Goal: Information Seeking & Learning: Learn about a topic

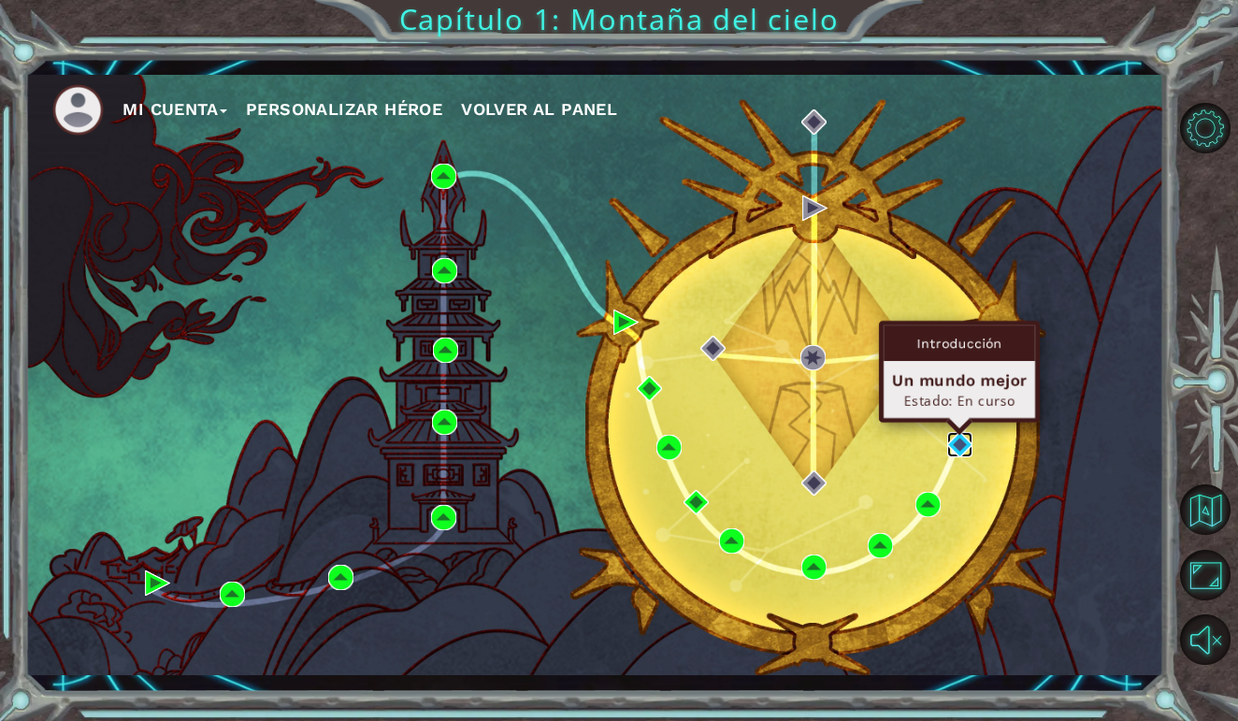
click at [961, 443] on img at bounding box center [959, 444] width 25 height 25
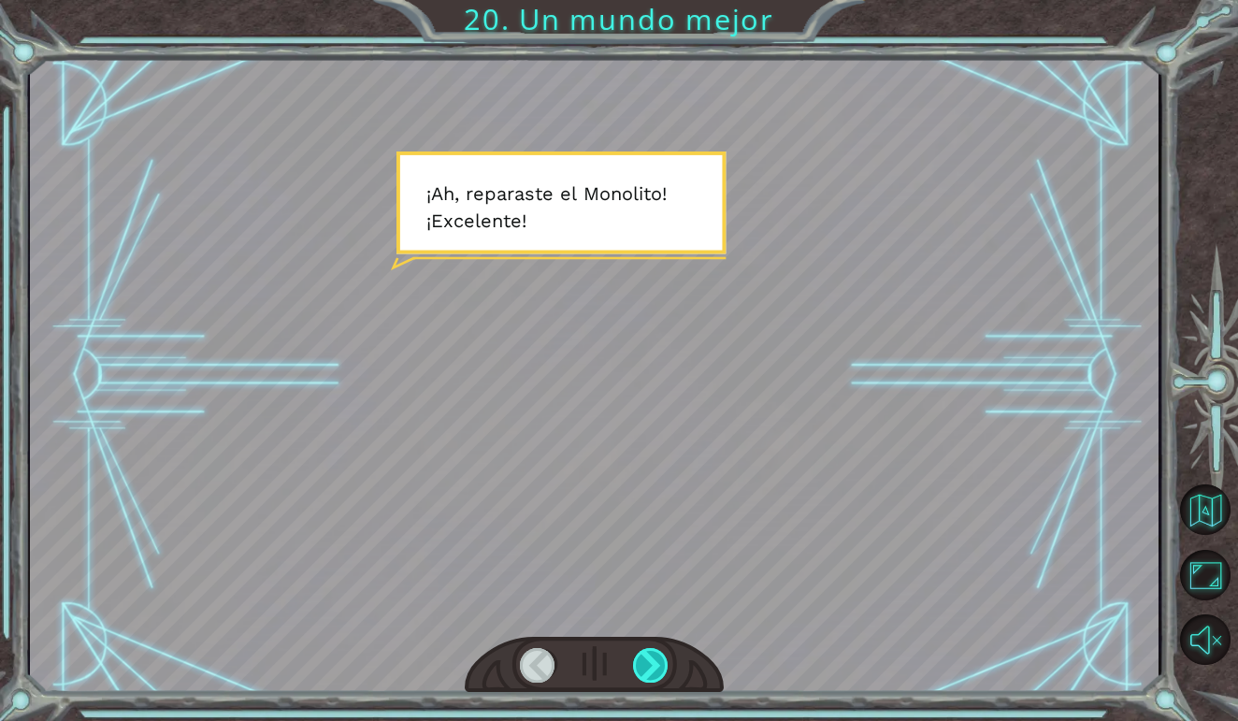
click at [656, 658] on div at bounding box center [651, 665] width 36 height 35
click at [653, 654] on div at bounding box center [651, 665] width 36 height 35
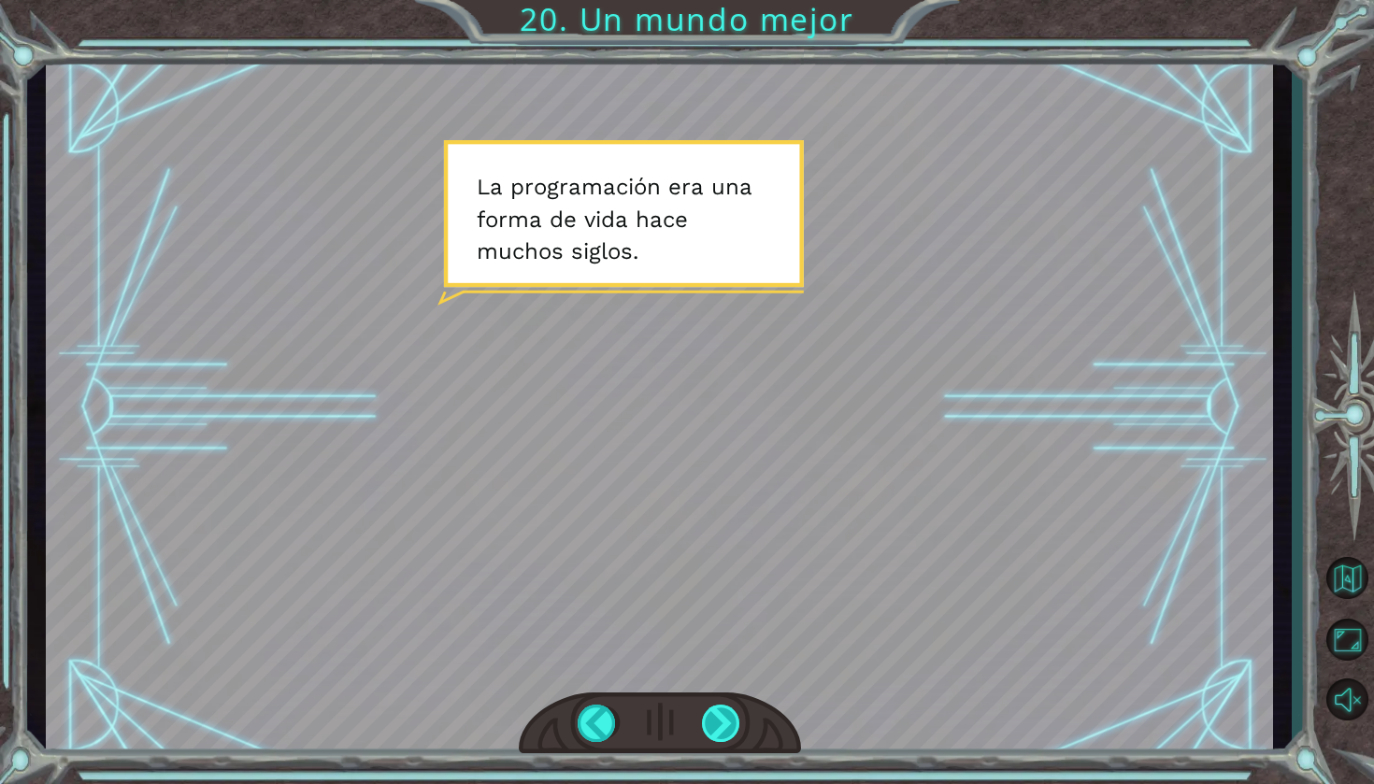
click at [728, 720] on div at bounding box center [722, 723] width 40 height 37
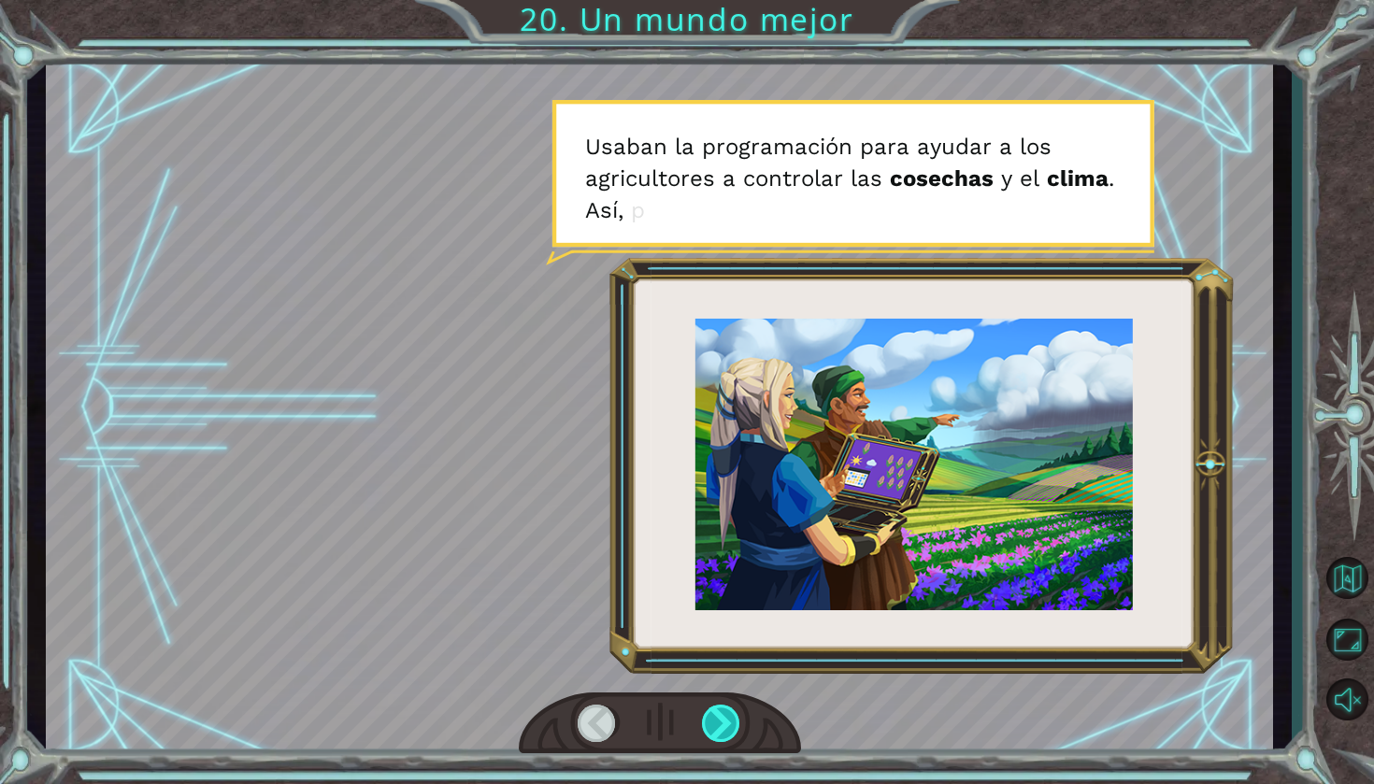
click at [728, 720] on div at bounding box center [722, 723] width 40 height 37
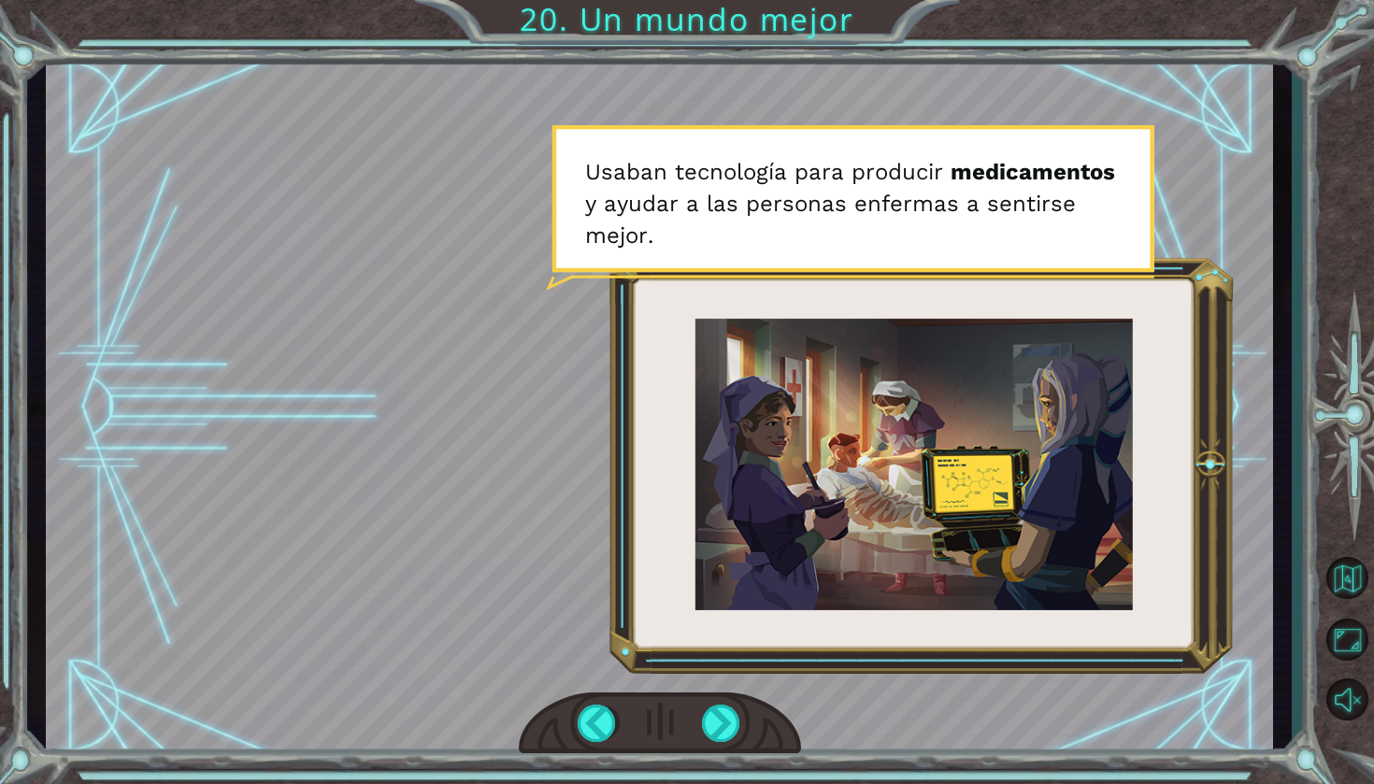
click at [698, 720] on div at bounding box center [660, 724] width 282 height 62
click at [727, 720] on div at bounding box center [722, 723] width 40 height 37
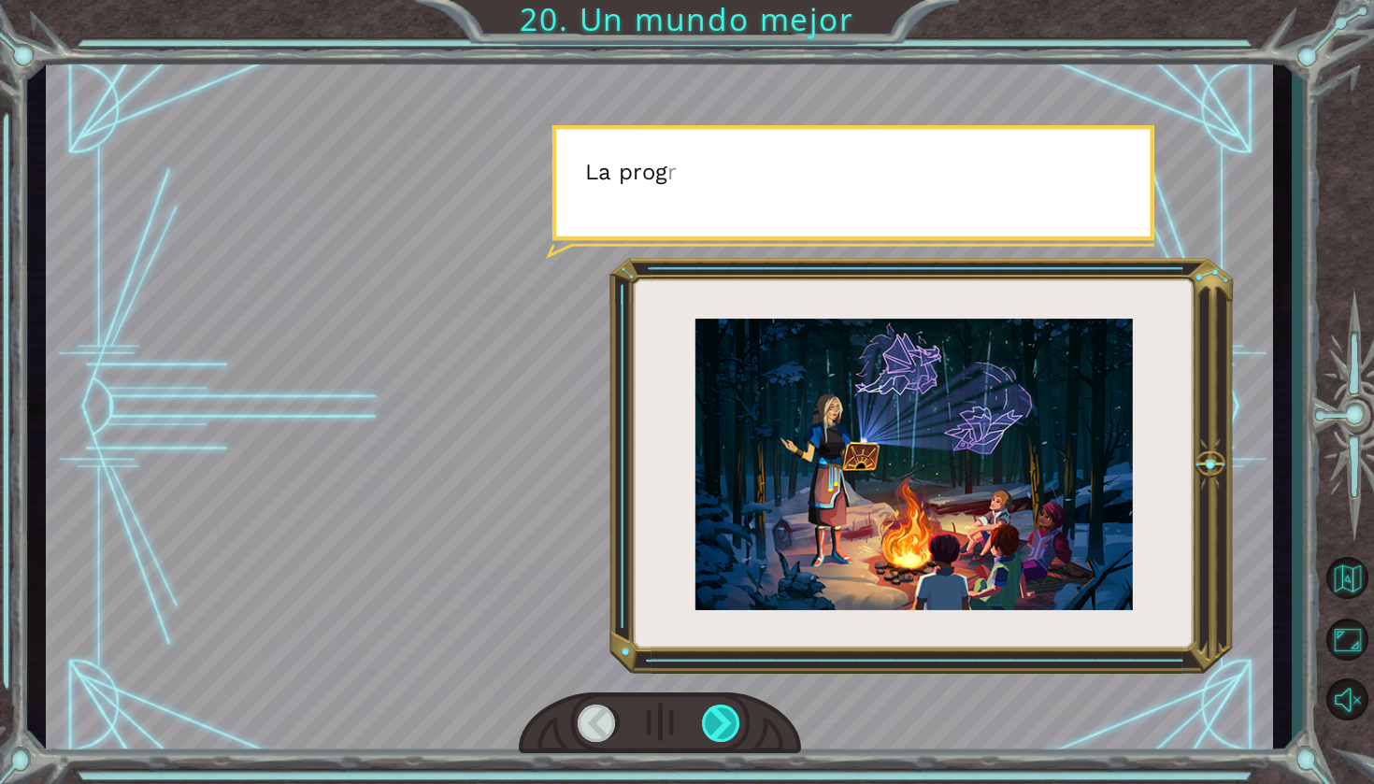
click at [727, 720] on div at bounding box center [722, 723] width 40 height 37
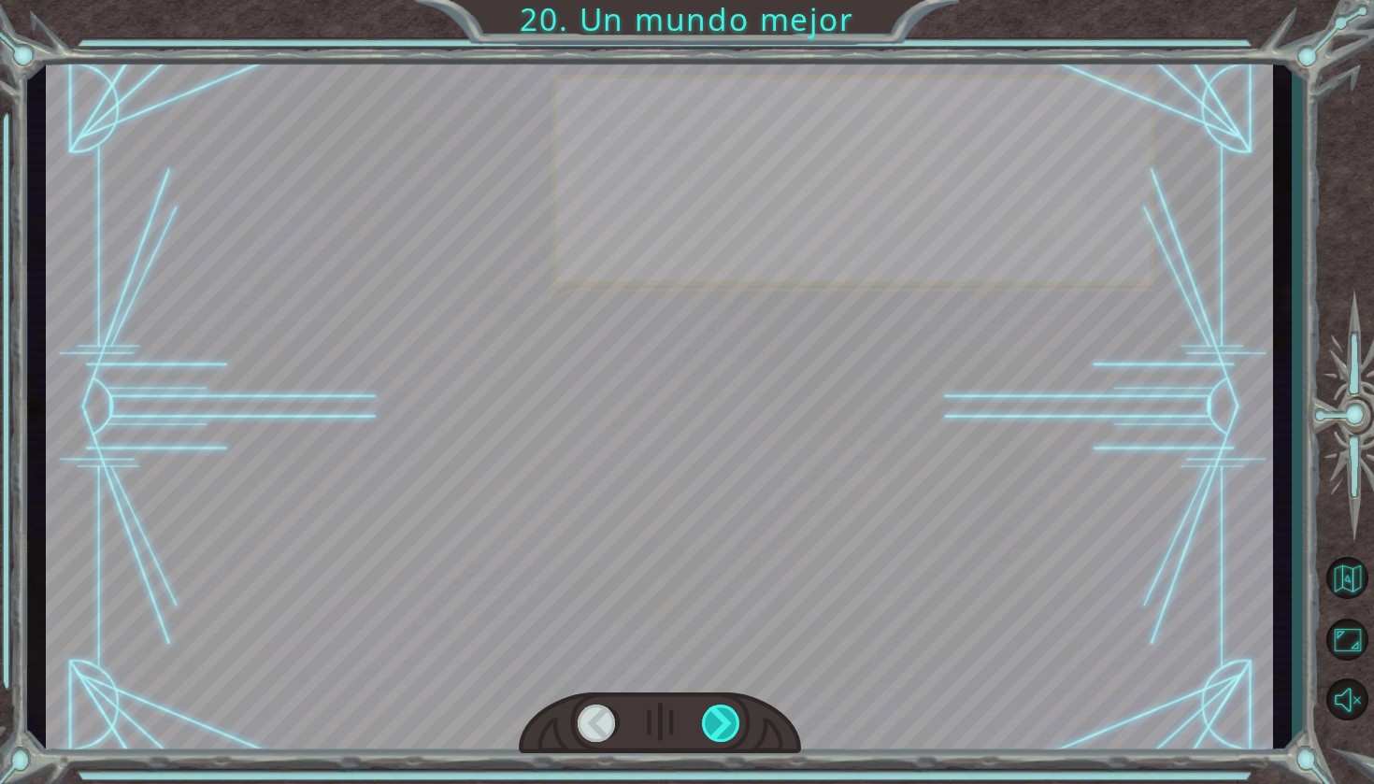
click at [727, 720] on div at bounding box center [722, 723] width 40 height 37
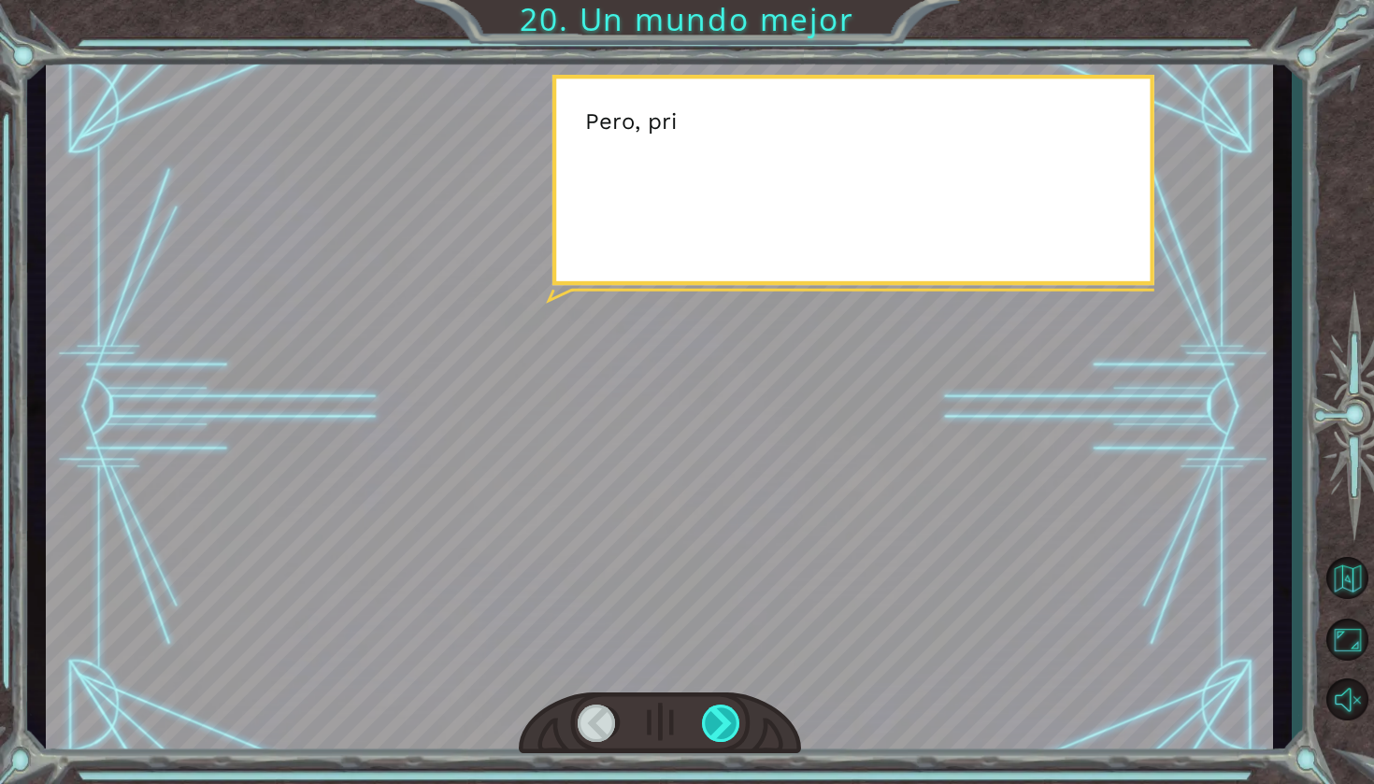
click at [727, 720] on div at bounding box center [722, 723] width 40 height 37
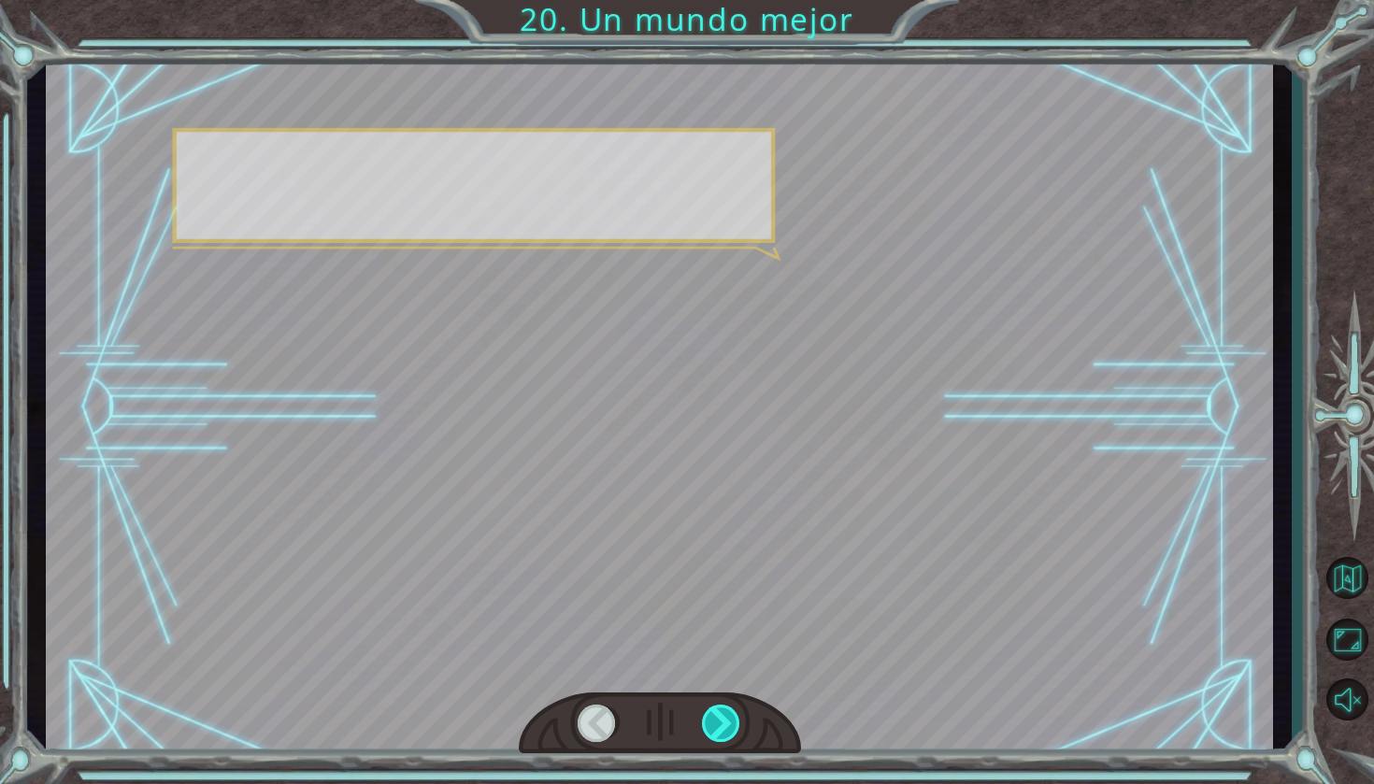
click at [727, 720] on div at bounding box center [722, 723] width 40 height 37
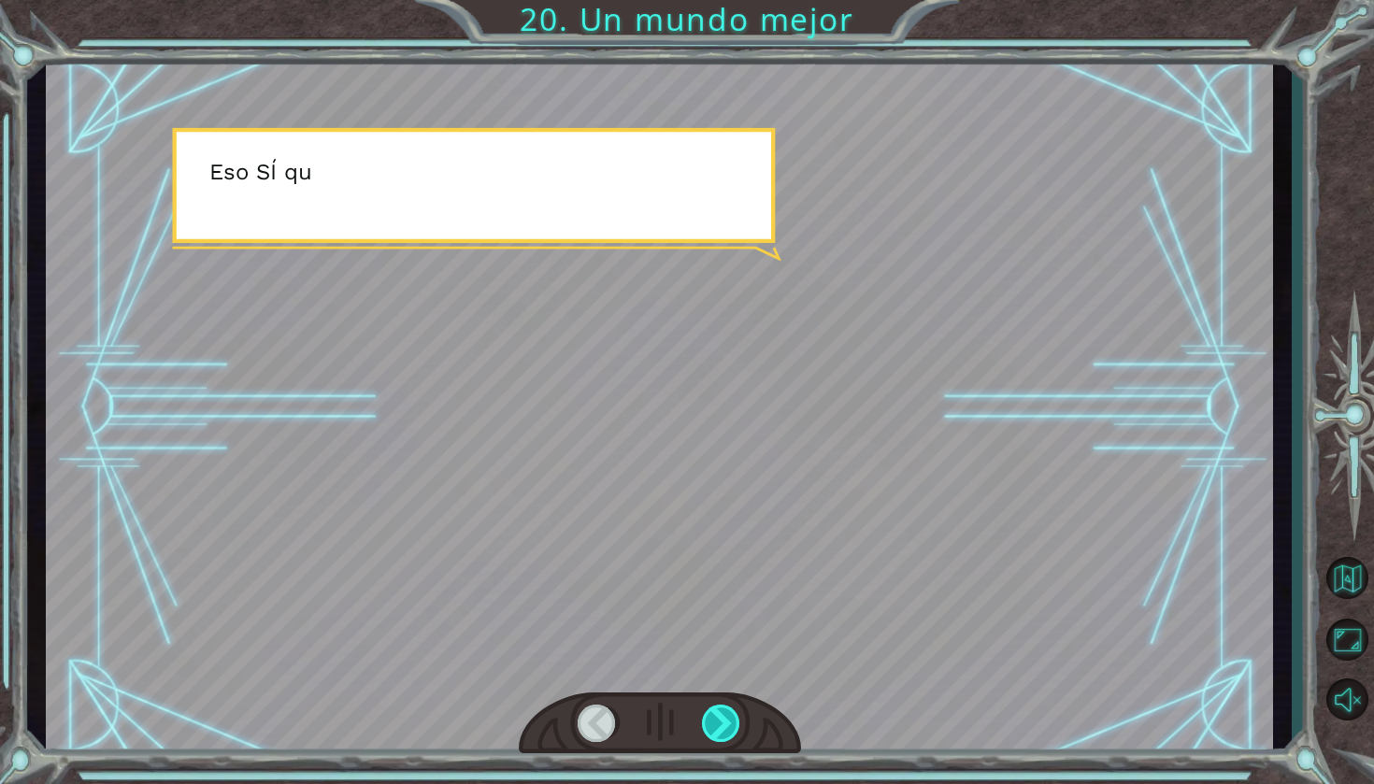
click at [727, 720] on div at bounding box center [722, 723] width 40 height 37
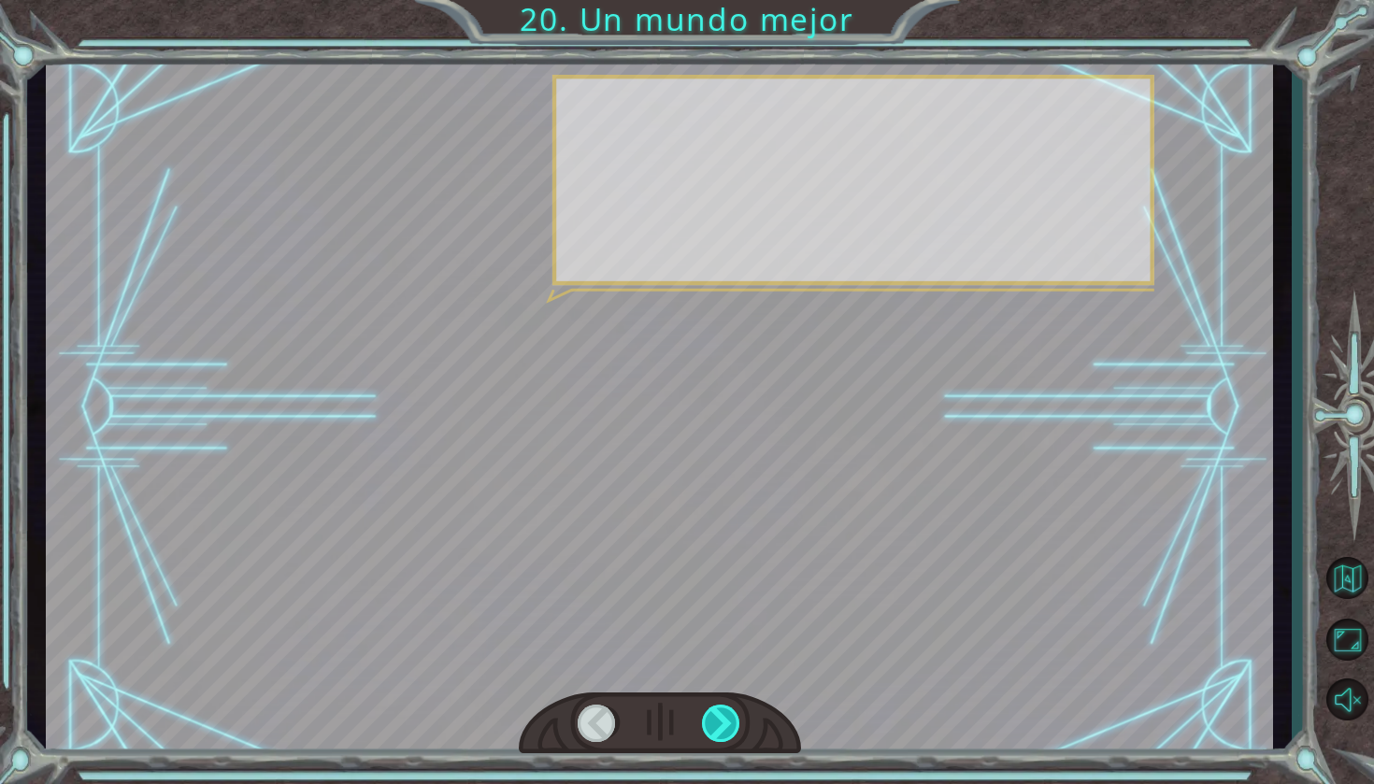
click at [727, 720] on div at bounding box center [722, 723] width 40 height 37
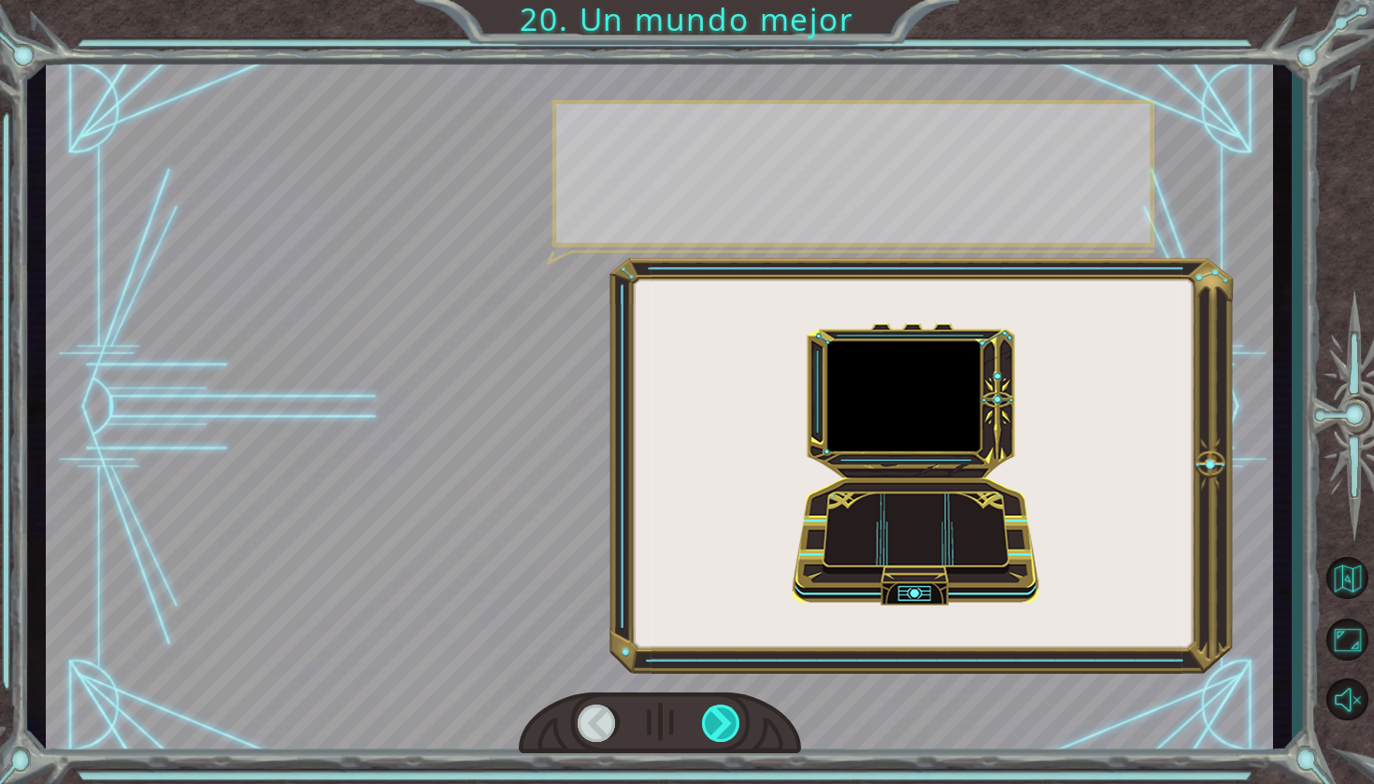
click at [727, 720] on div at bounding box center [722, 723] width 40 height 37
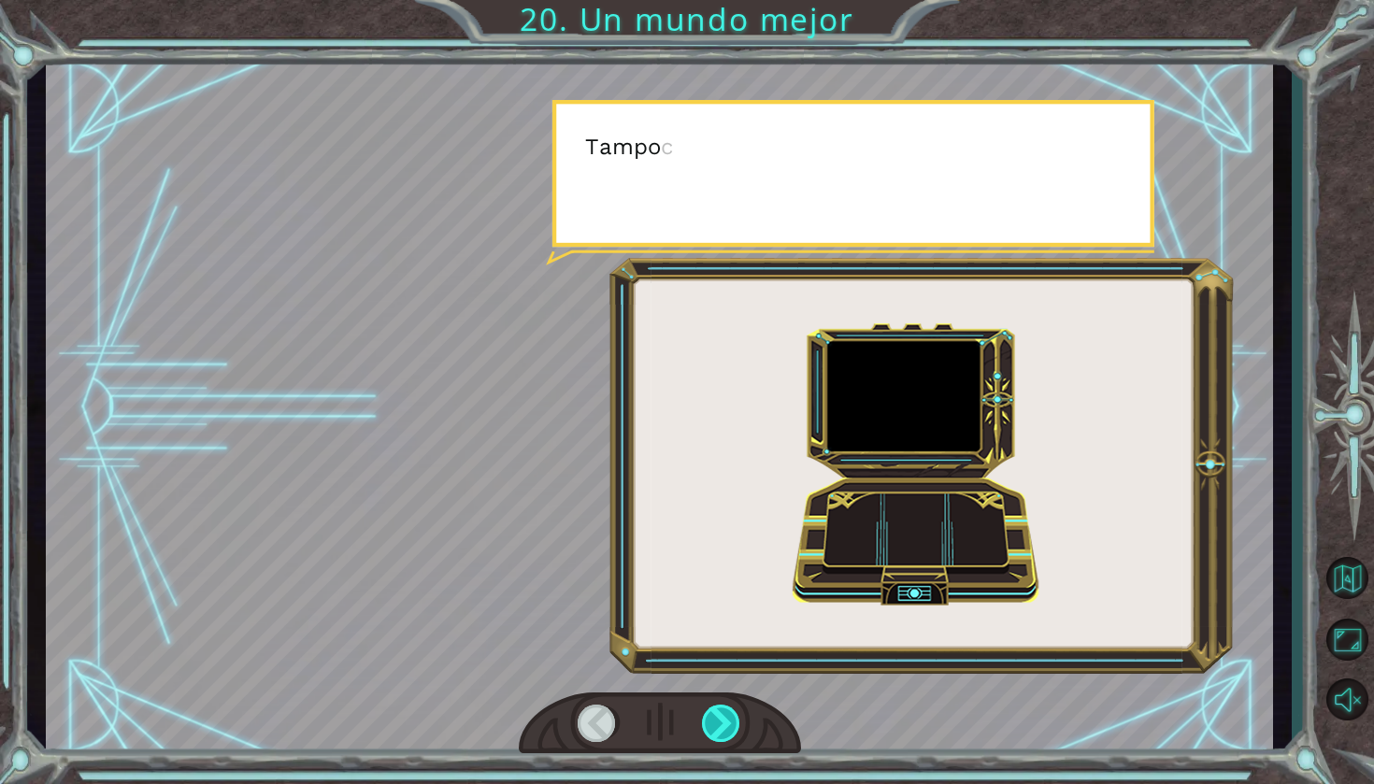
click at [727, 720] on div at bounding box center [722, 723] width 40 height 37
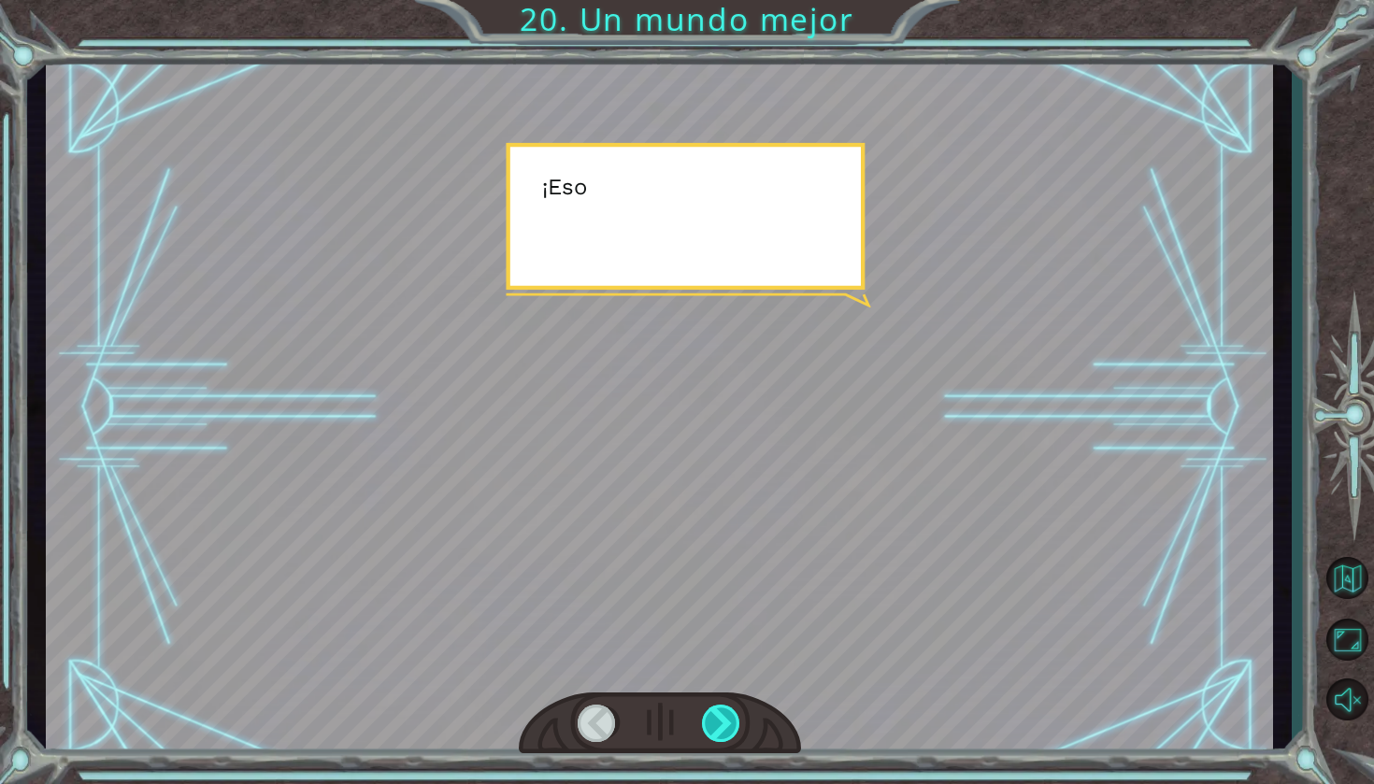
click at [727, 720] on div at bounding box center [722, 723] width 40 height 37
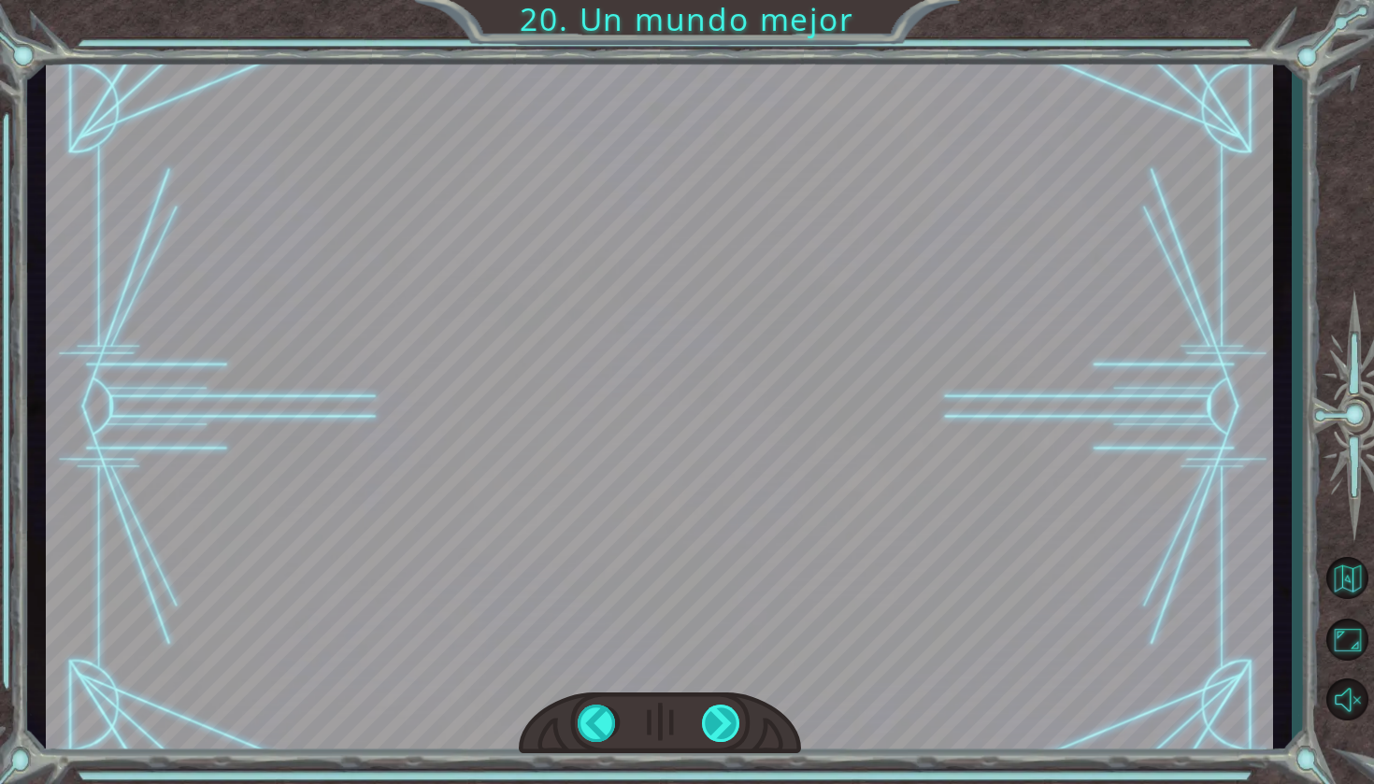
click at [727, 0] on div "¡ A h , r e p a r a s t e e l M o n o l i t o ! ¡ E x c e l e n t e ! Y t o d o…" at bounding box center [687, 0] width 1374 height 0
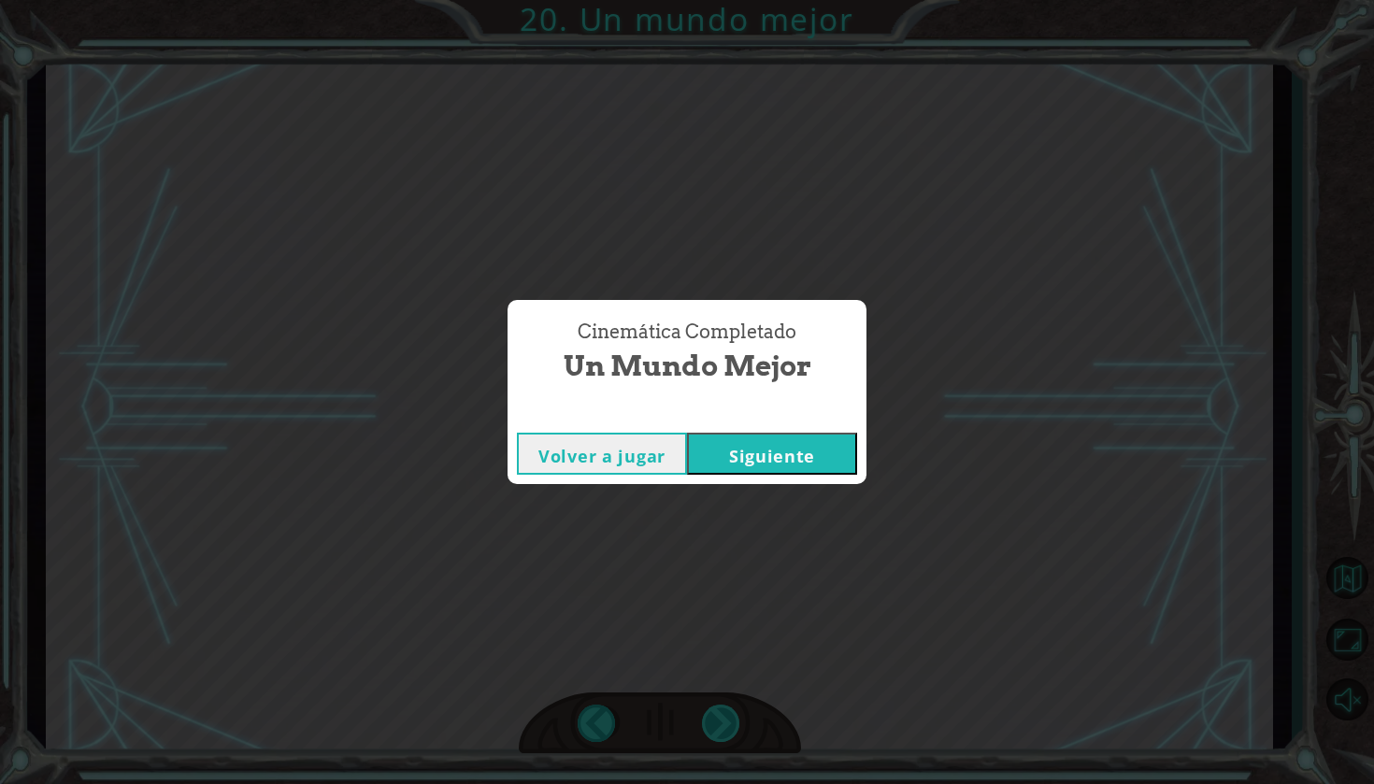
click at [727, 720] on div "Cinemática Completado Un mundo mejor Volver a jugar [GEOGRAPHIC_DATA]" at bounding box center [687, 392] width 1374 height 784
click at [775, 479] on div "Volver a jugar [GEOGRAPHIC_DATA]" at bounding box center [687, 454] width 359 height 61
click at [771, 437] on button "Siguiente" at bounding box center [772, 454] width 170 height 42
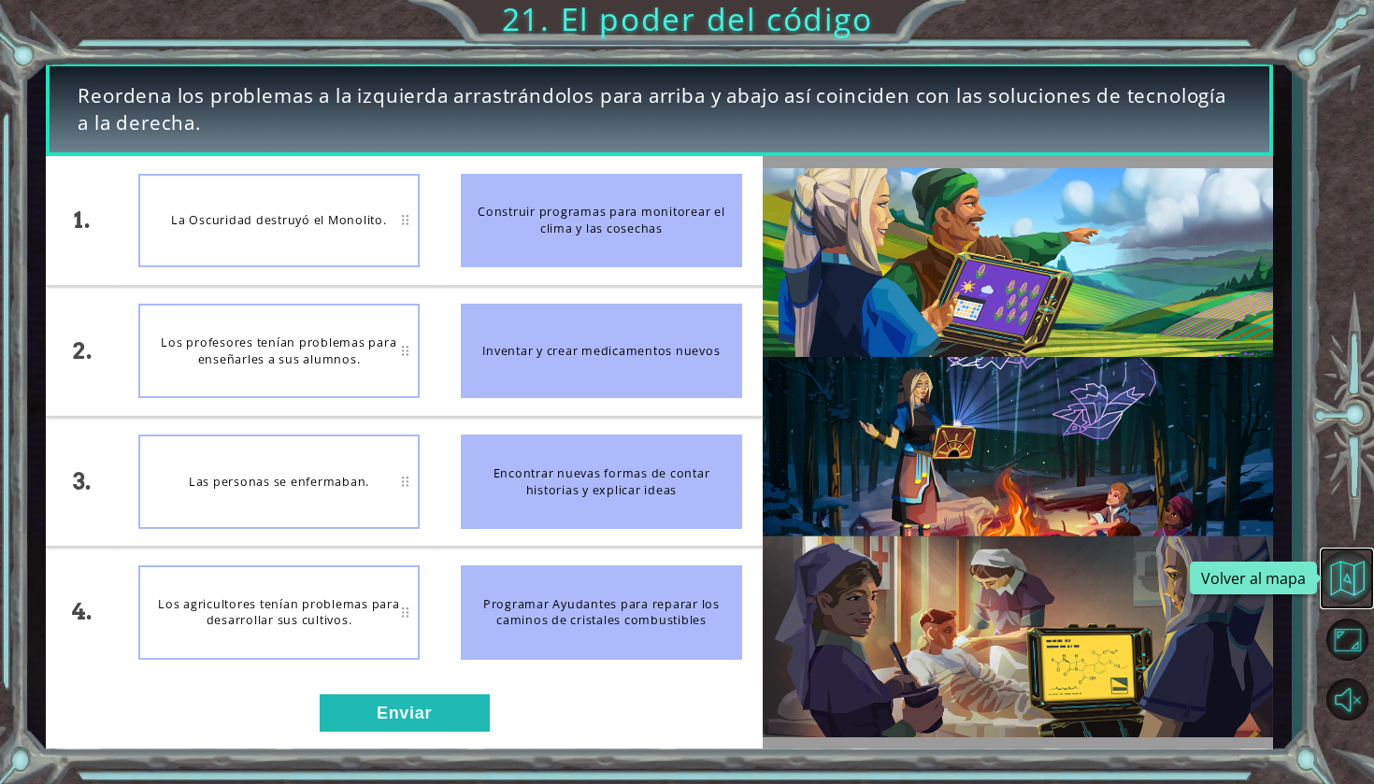
click at [1237, 588] on button "Volver al mapa" at bounding box center [1347, 578] width 54 height 54
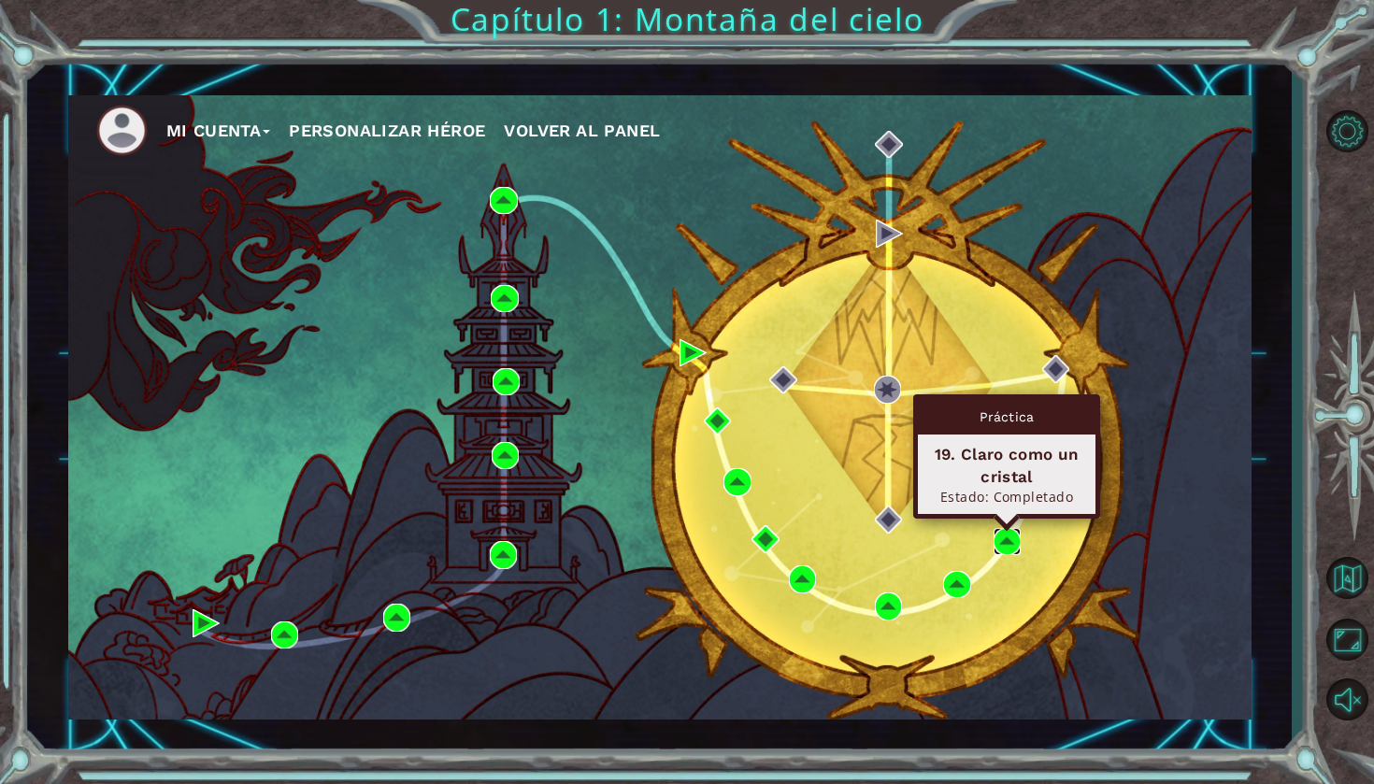
click at [999, 538] on img at bounding box center [1007, 541] width 27 height 27
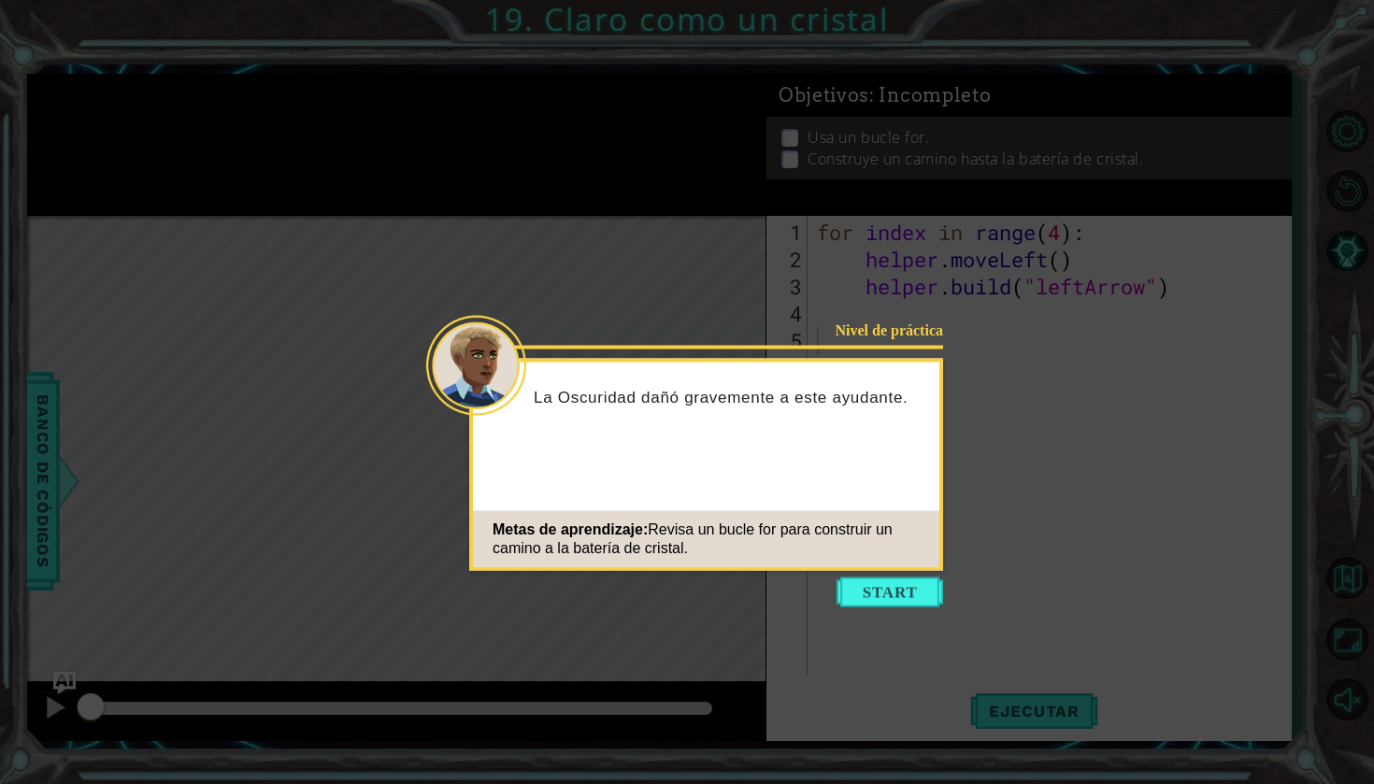
click at [977, 295] on icon at bounding box center [687, 392] width 1374 height 784
click at [207, 94] on icon at bounding box center [687, 392] width 1374 height 784
click at [880, 598] on button "Start" at bounding box center [890, 593] width 107 height 30
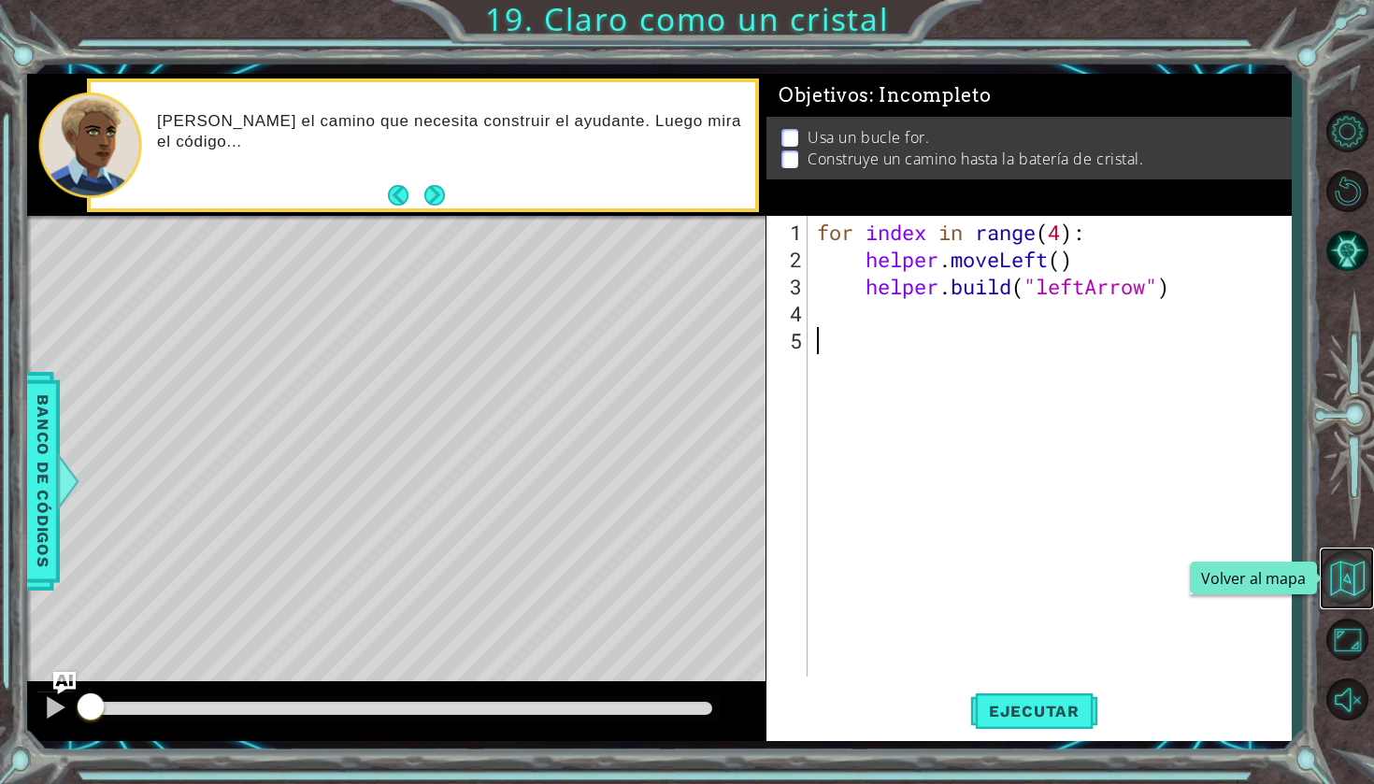
click at [1237, 572] on button "Volver al mapa" at bounding box center [1347, 578] width 54 height 54
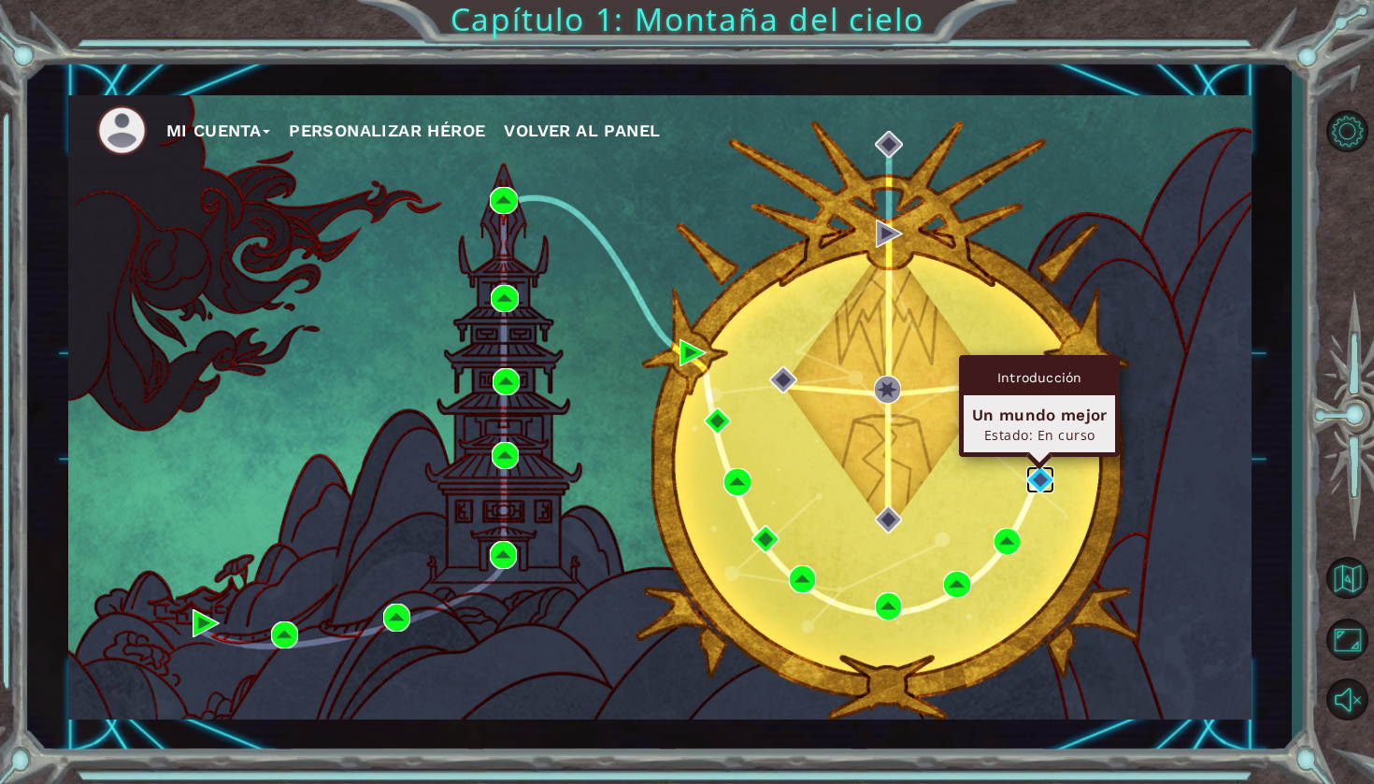
click at [1035, 468] on img at bounding box center [1040, 480] width 27 height 27
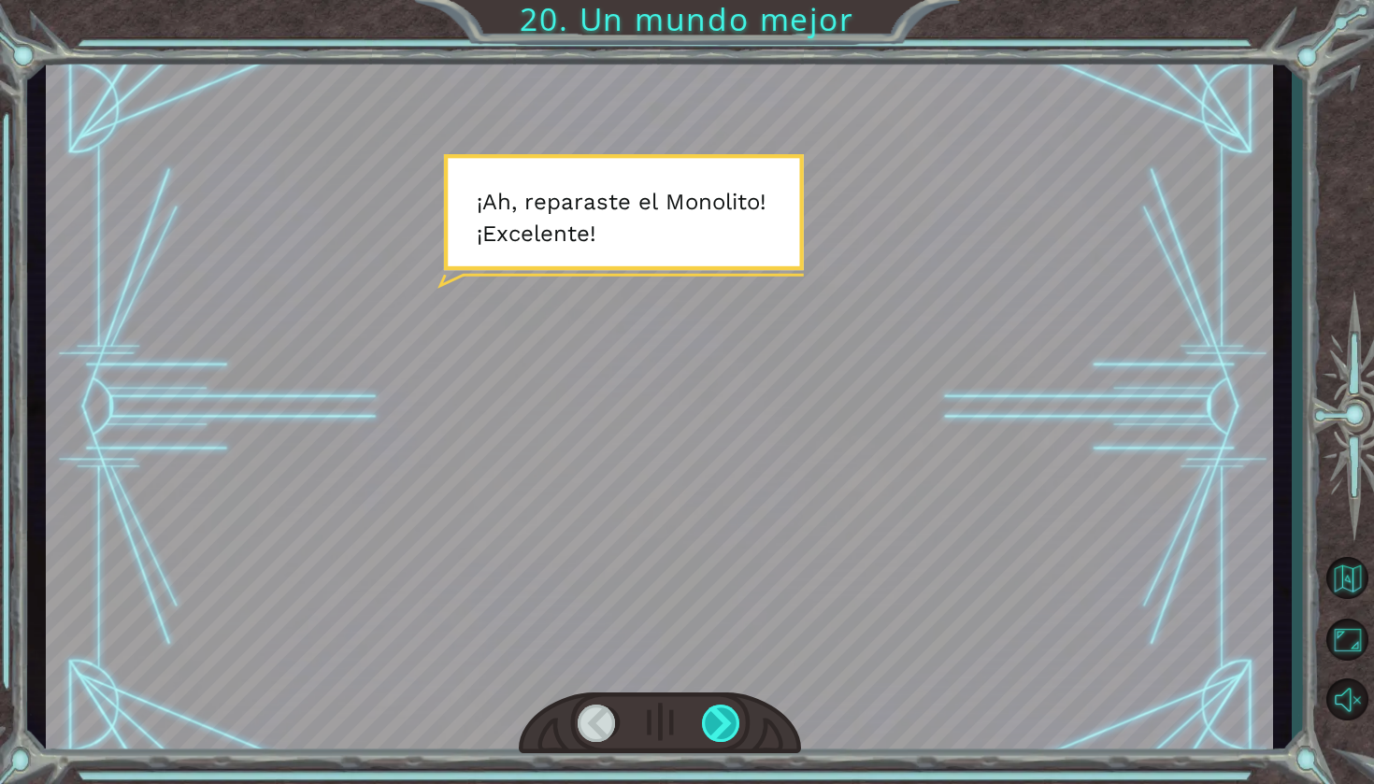
click at [735, 710] on div at bounding box center [722, 723] width 40 height 37
